Goal: Check status

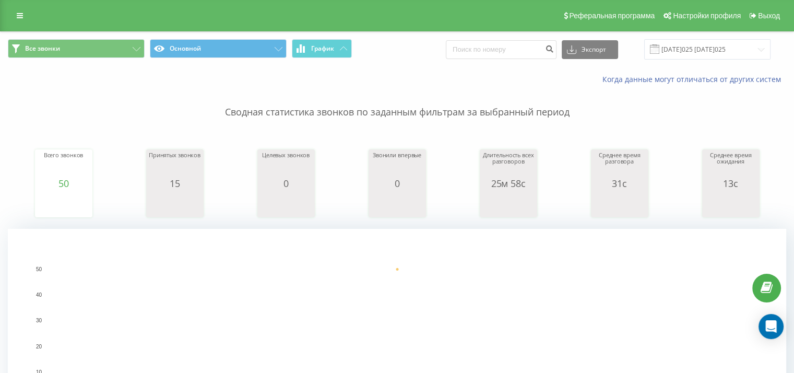
drag, startPoint x: 90, startPoint y: 95, endPoint x: 44, endPoint y: 35, distance: 75.6
click at [90, 95] on p "Сводная статистика звонков по заданным фильтрам за выбранный период" at bounding box center [397, 102] width 779 height 34
